Goal: Communication & Community: Answer question/provide support

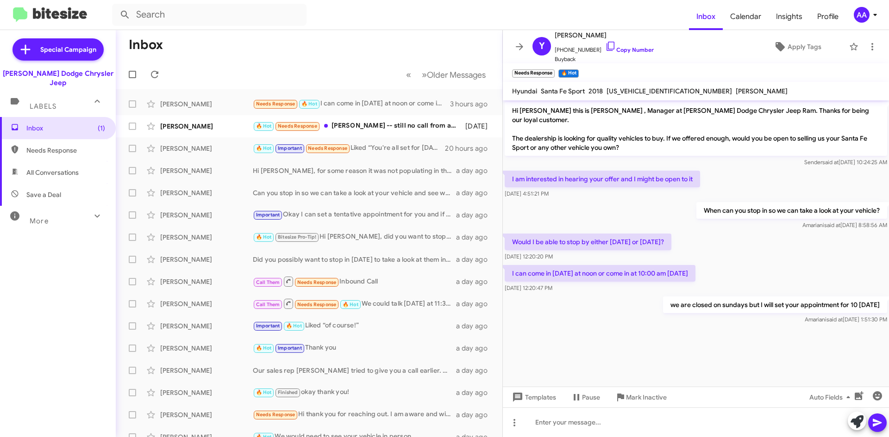
click at [50, 169] on span "All Conversations" at bounding box center [58, 173] width 116 height 22
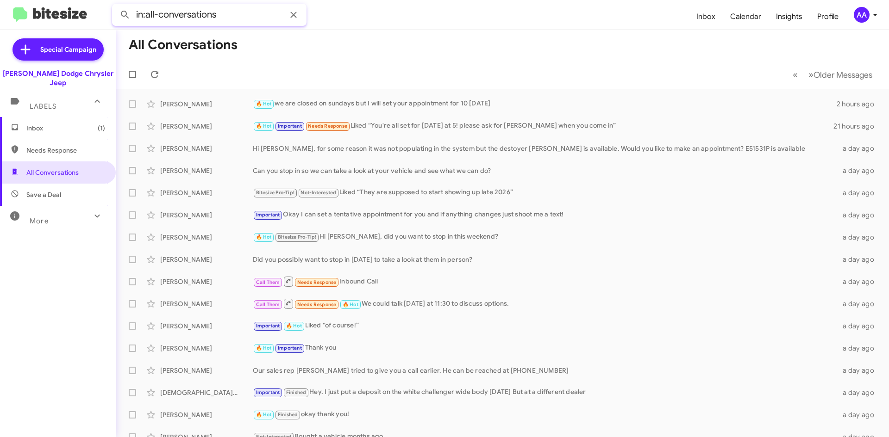
click at [245, 11] on input "in:all-conversations" at bounding box center [209, 15] width 194 height 22
type input "in:all-conversations [PERSON_NAME]"
click at [116, 6] on button at bounding box center [125, 15] width 19 height 19
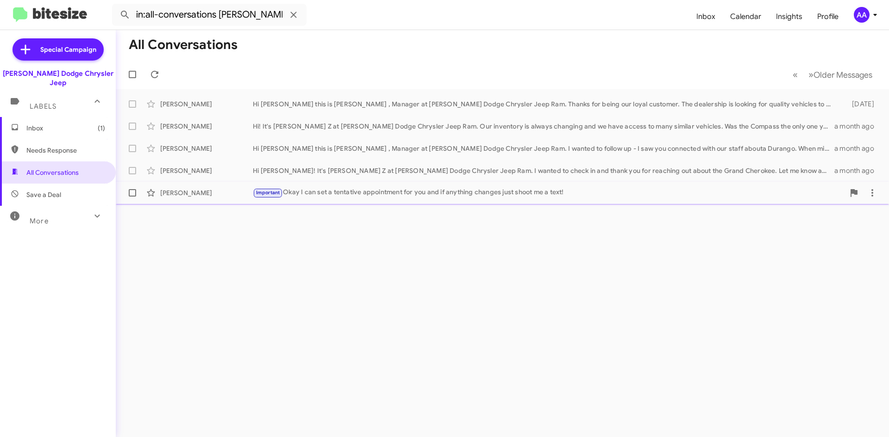
click at [357, 193] on div "Important Okay I can set a tentative appointment for you and if anything change…" at bounding box center [549, 192] width 592 height 11
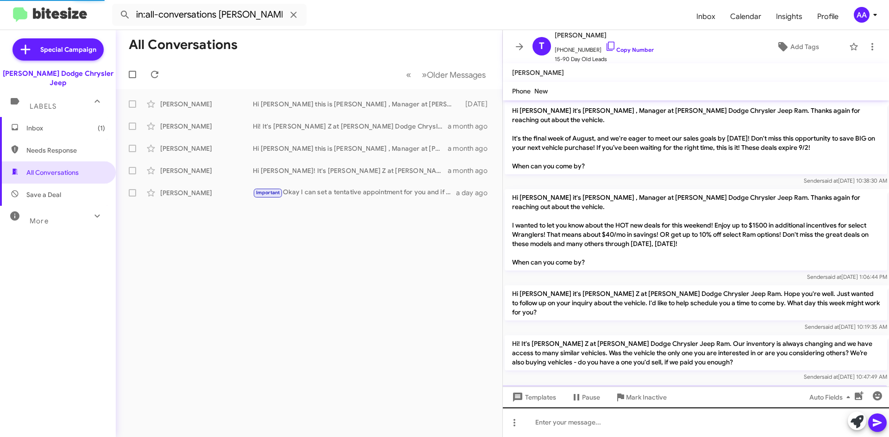
scroll to position [190, 0]
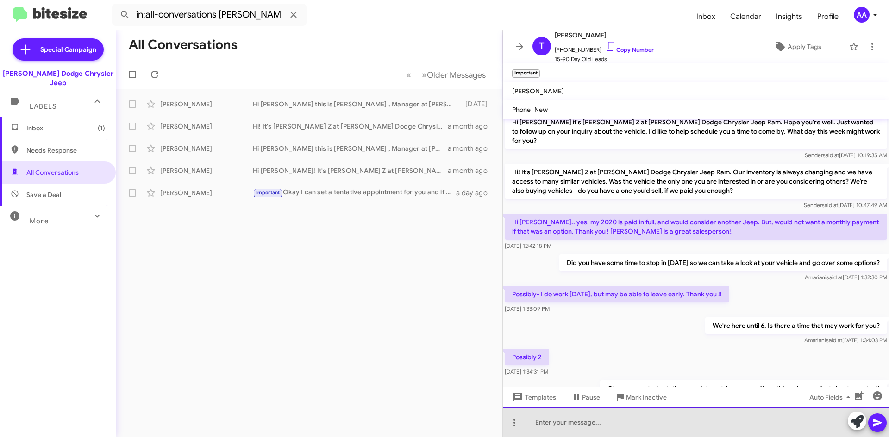
click at [588, 417] on div at bounding box center [696, 423] width 386 height 30
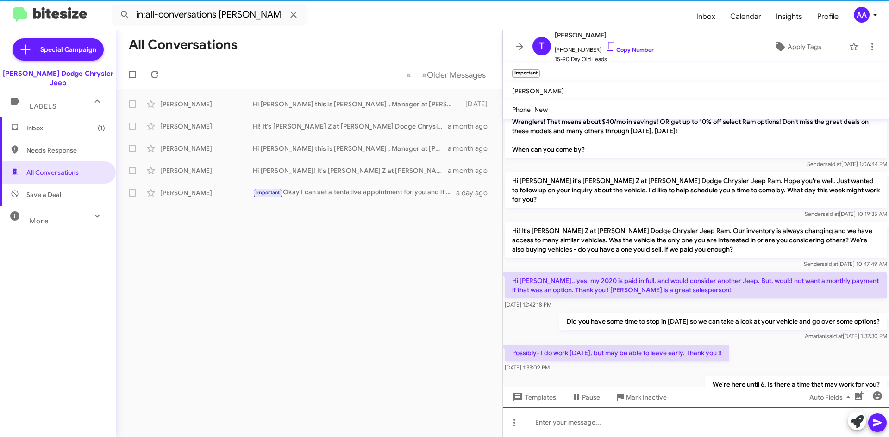
scroll to position [243, 0]
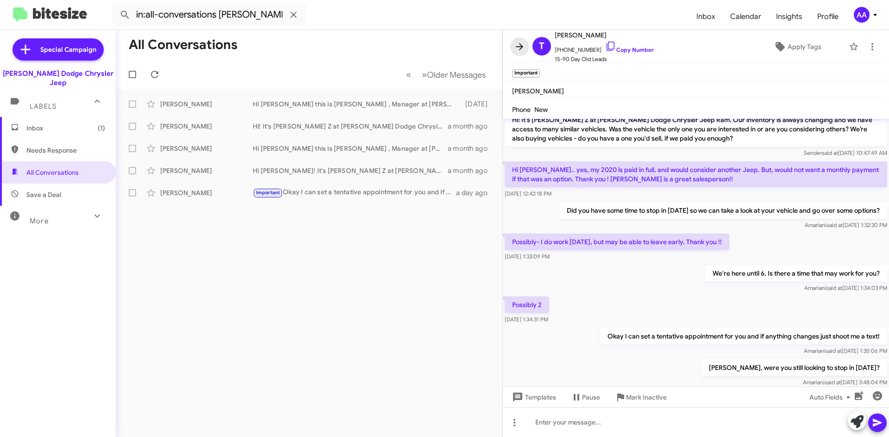
click at [516, 46] on icon at bounding box center [519, 46] width 11 height 11
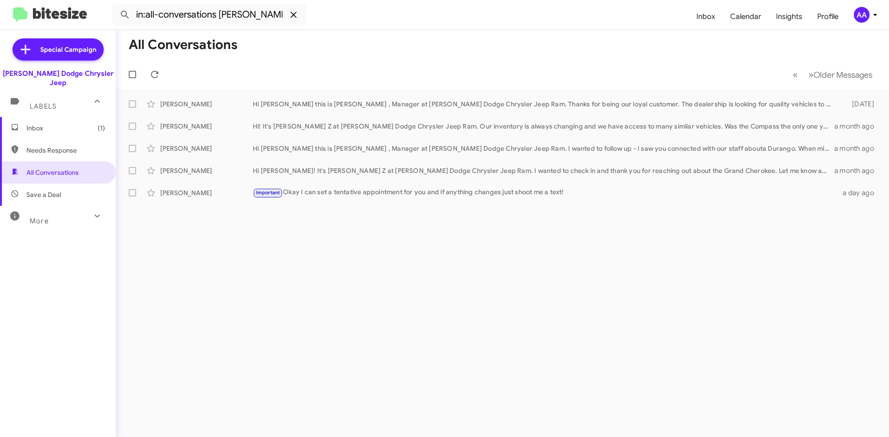
click at [289, 12] on icon at bounding box center [293, 14] width 11 height 11
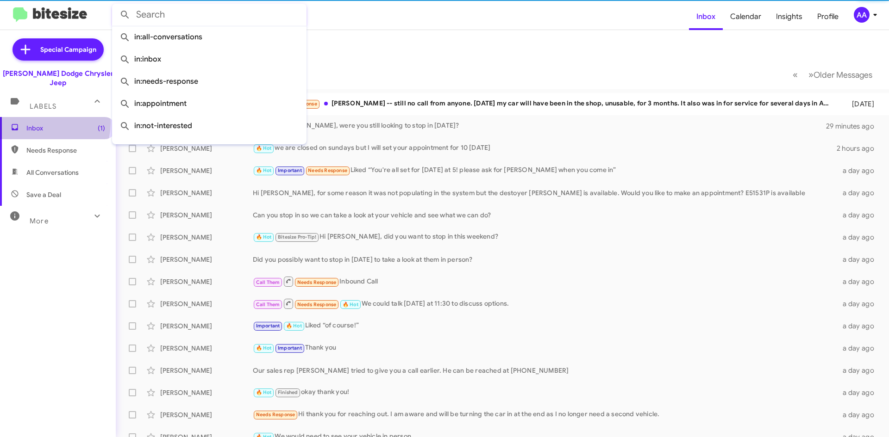
click at [31, 117] on span "Inbox (1)" at bounding box center [58, 128] width 116 height 22
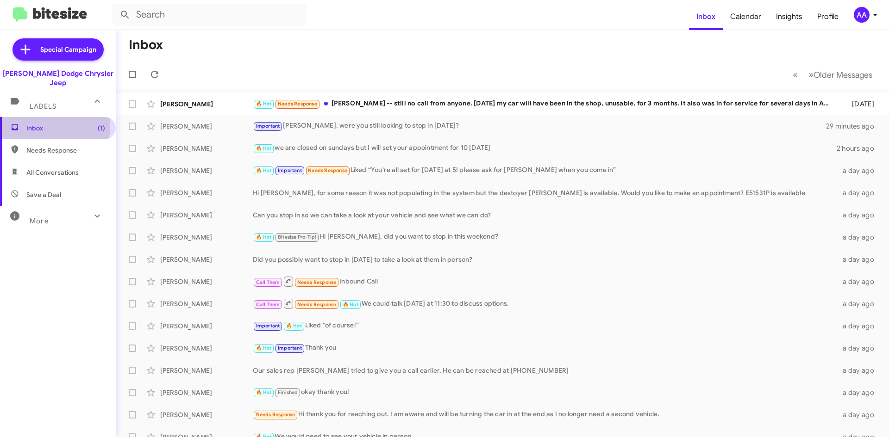
click at [31, 124] on span "Inbox (1)" at bounding box center [65, 128] width 79 height 9
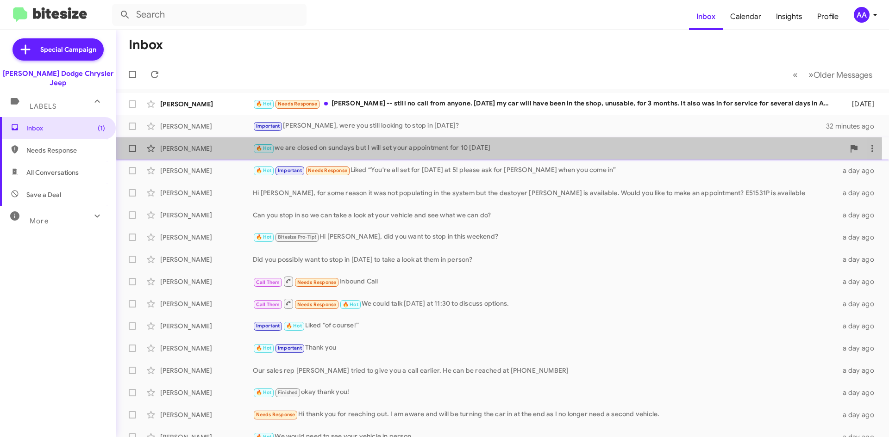
click at [345, 148] on div "🔥 Hot we are closed on sundays but I will set your appointment for 10 [DATE]" at bounding box center [549, 148] width 592 height 11
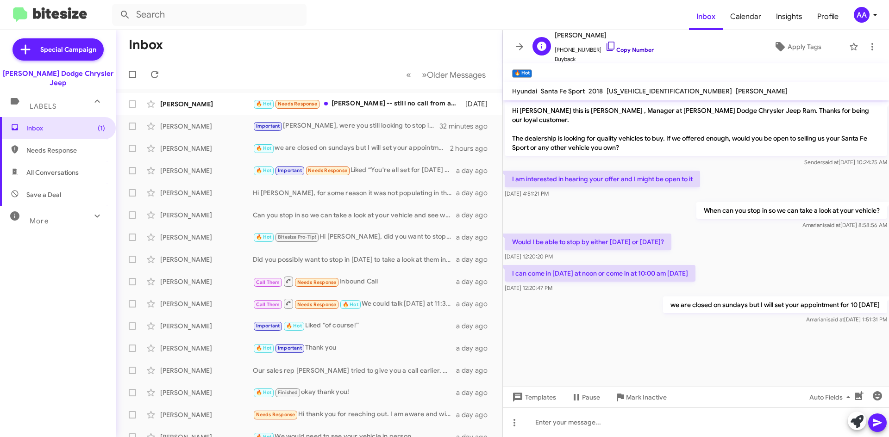
click at [613, 50] on link "Copy Number" at bounding box center [629, 49] width 49 height 7
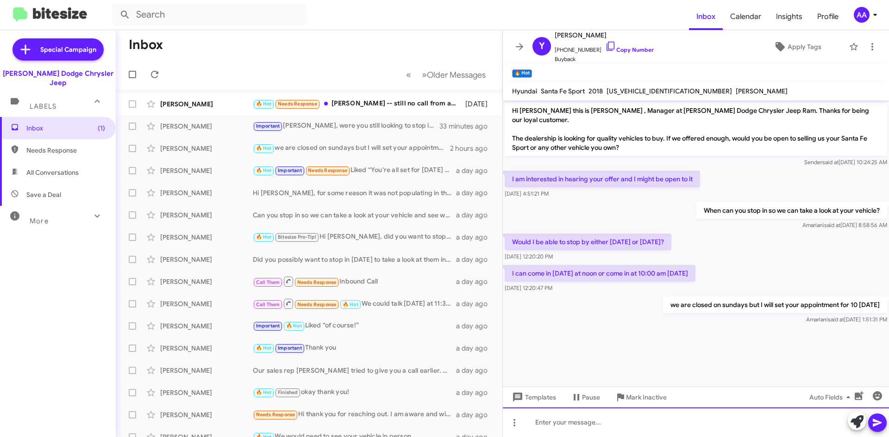
click at [554, 422] on div at bounding box center [696, 423] width 386 height 30
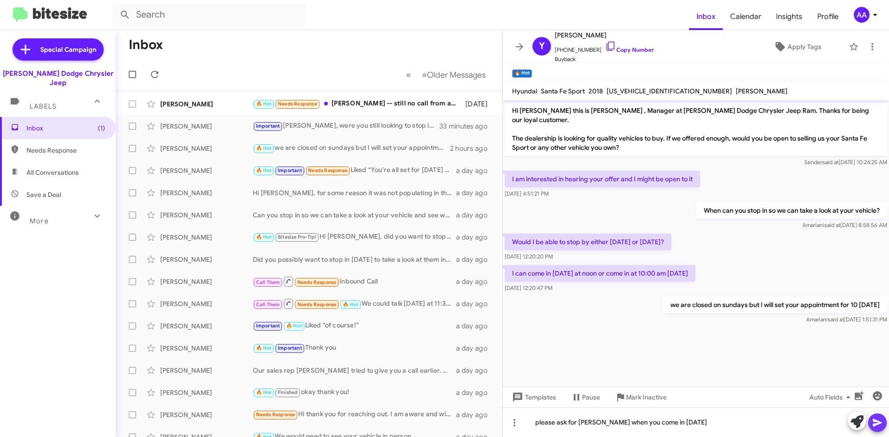
click at [877, 420] on icon at bounding box center [877, 423] width 11 height 11
click at [513, 45] on span at bounding box center [519, 46] width 19 height 11
